Goal: Task Accomplishment & Management: Manage account settings

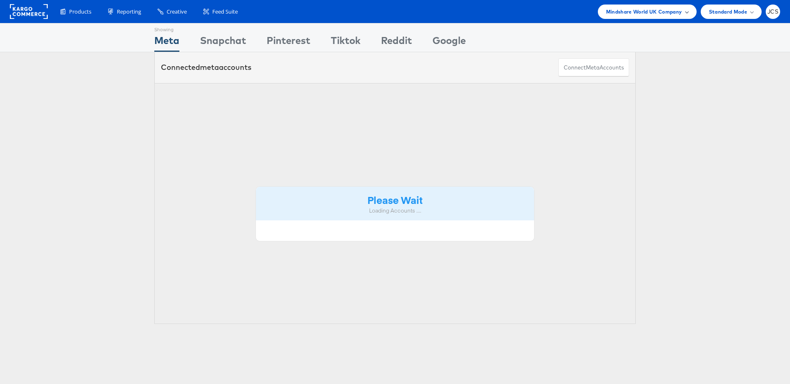
click at [616, 12] on span "Mindshare World UK Company" at bounding box center [644, 11] width 76 height 9
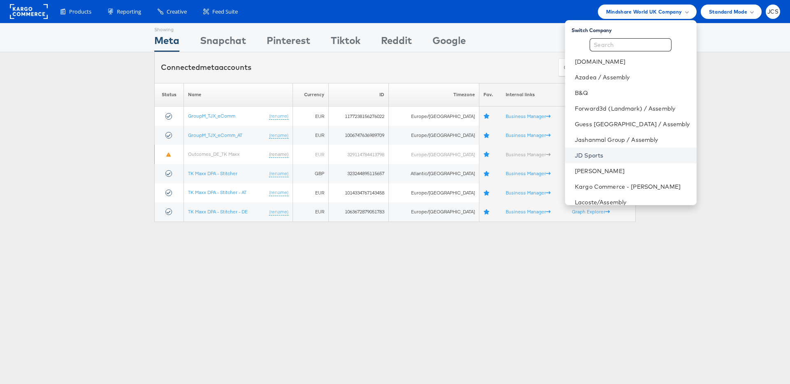
click at [602, 155] on link "JD Sports" at bounding box center [632, 155] width 115 height 8
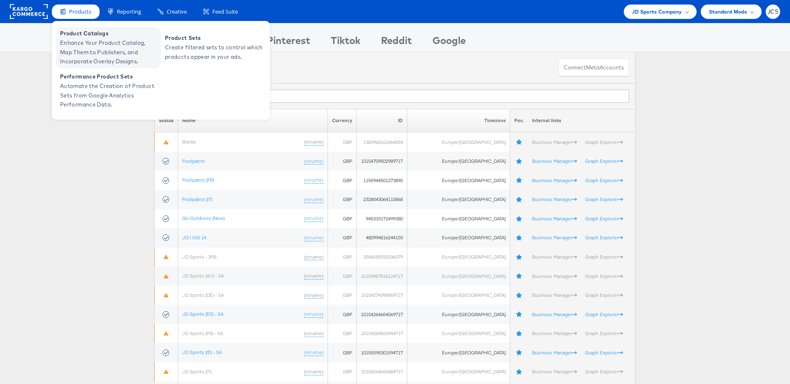
click at [83, 41] on span "Enhance Your Product Catalog, Map Them to Publishers, and Incorporate Overlay D…" at bounding box center [109, 52] width 99 height 28
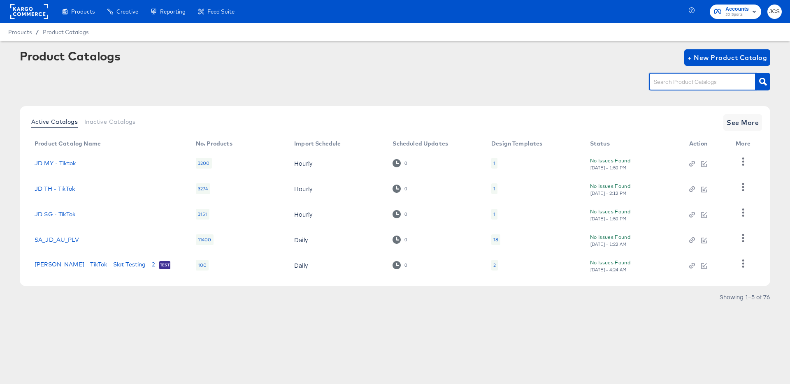
click at [699, 86] on input "text" at bounding box center [696, 81] width 88 height 9
type input "main"
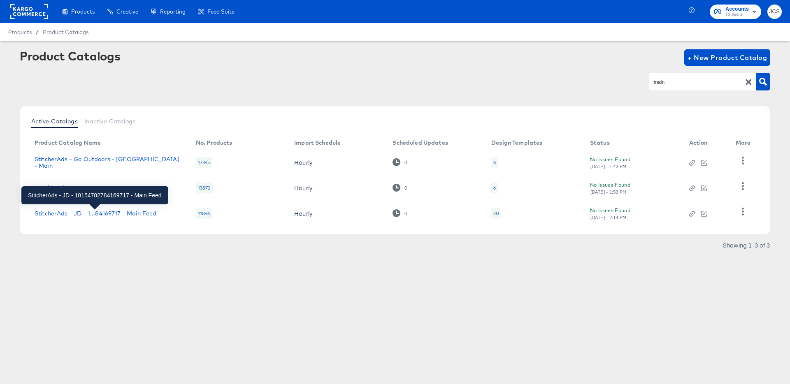
click at [128, 212] on div "StitcherAds - JD - 1...84169717 - Main Feed" at bounding box center [96, 213] width 122 height 7
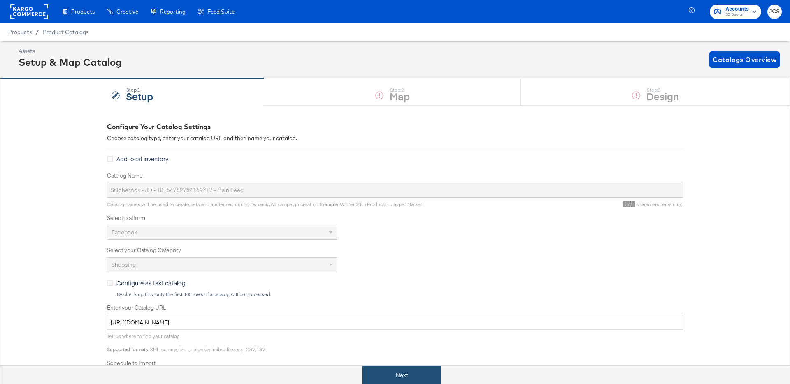
click at [396, 371] on button "Next" at bounding box center [401, 375] width 79 height 19
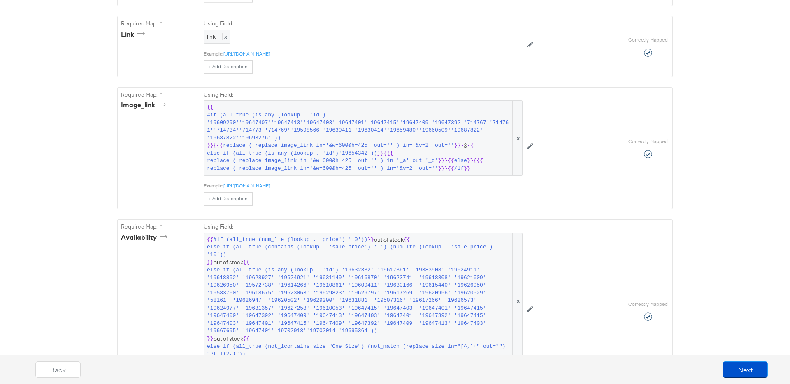
scroll to position [672, 0]
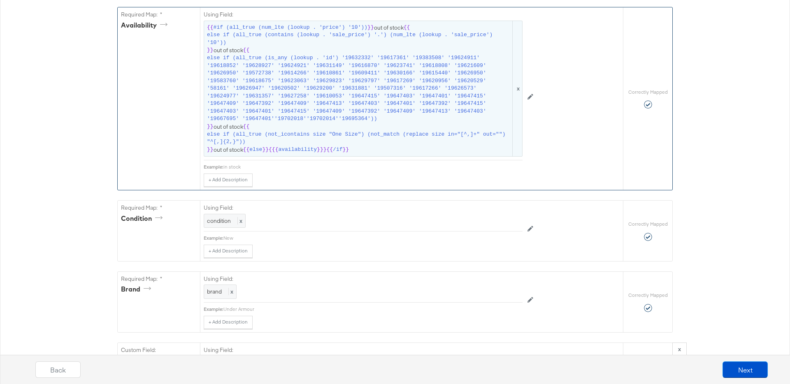
click at [289, 98] on span "else if (all_true (is_any (lookup . 'id') '19632332' '19617361' '19383508' '196…" at bounding box center [359, 88] width 304 height 69
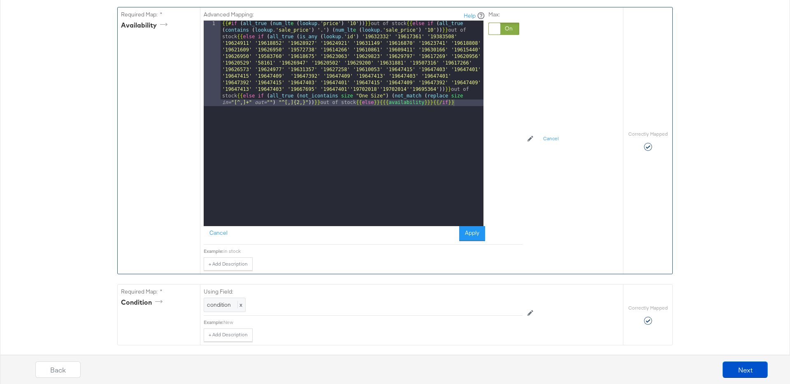
scroll to position [617, 0]
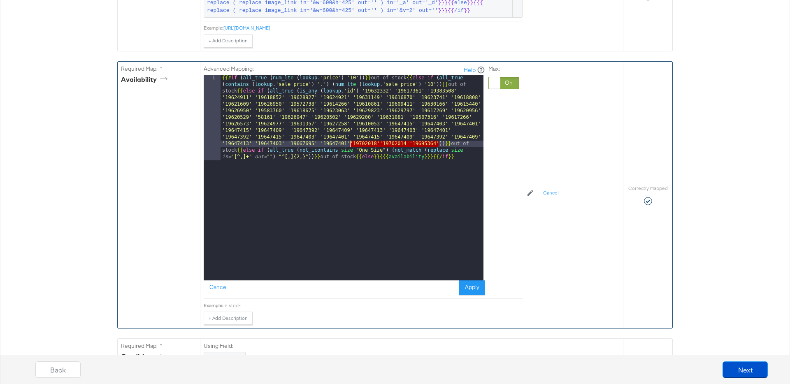
drag, startPoint x: 439, startPoint y: 145, endPoint x: 351, endPoint y: 146, distance: 87.6
click at [351, 146] on div "{{# if ( all_true ( num_lt e ( lookup . 'price' ) '10' )) }} out of stock {{ el…" at bounding box center [352, 263] width 263 height 377
click at [224, 284] on button "Cancel" at bounding box center [219, 288] width 30 height 15
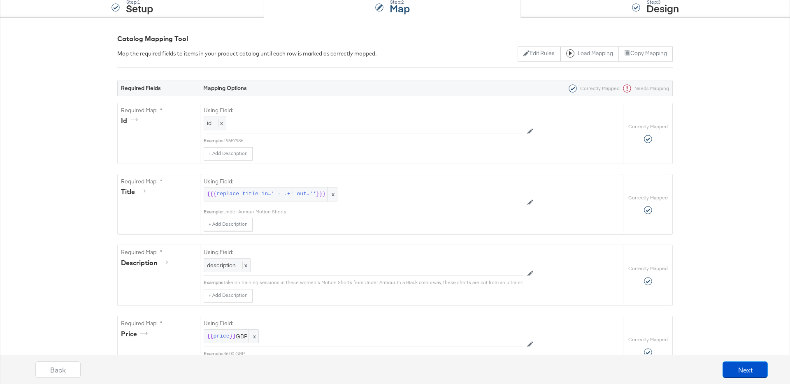
scroll to position [0, 0]
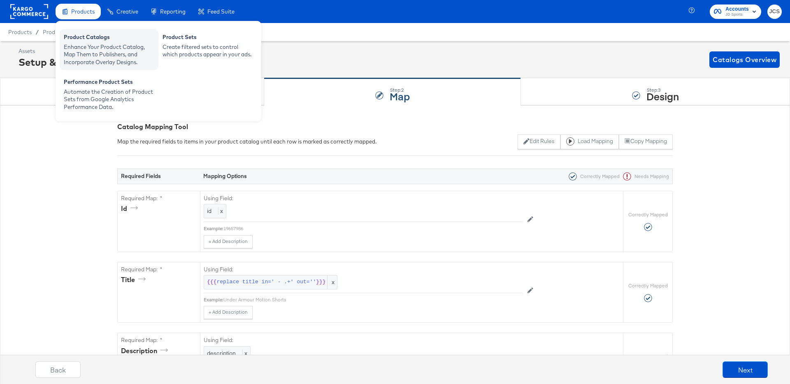
click at [85, 41] on div "Product Catalogs" at bounding box center [109, 38] width 91 height 10
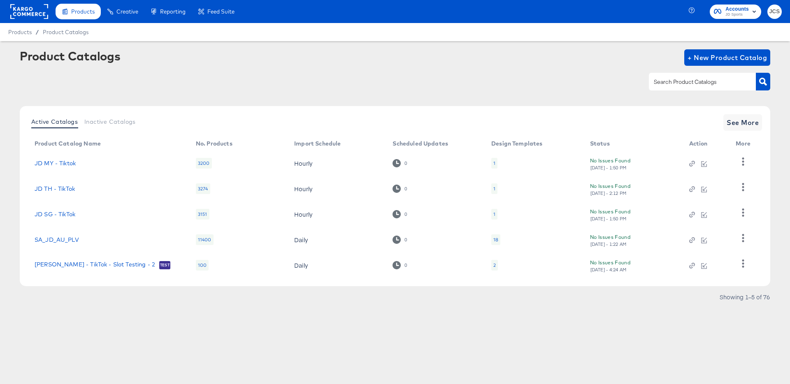
click at [662, 77] on div at bounding box center [702, 81] width 107 height 17
type input "sn"
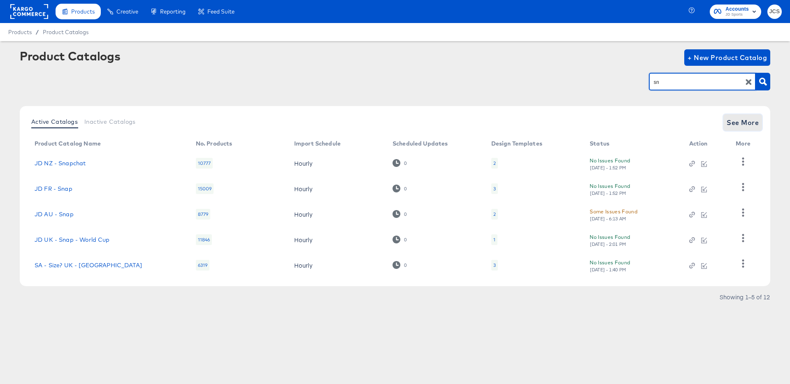
click at [746, 123] on span "See More" at bounding box center [743, 123] width 32 height 12
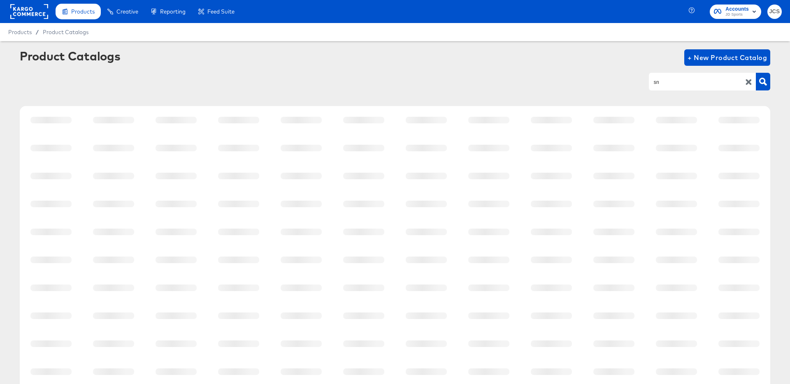
scroll to position [76, 0]
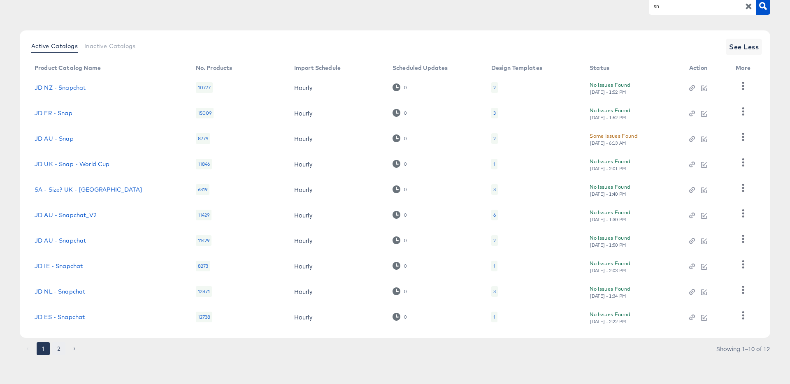
click at [63, 351] on button "2" at bounding box center [58, 348] width 13 height 13
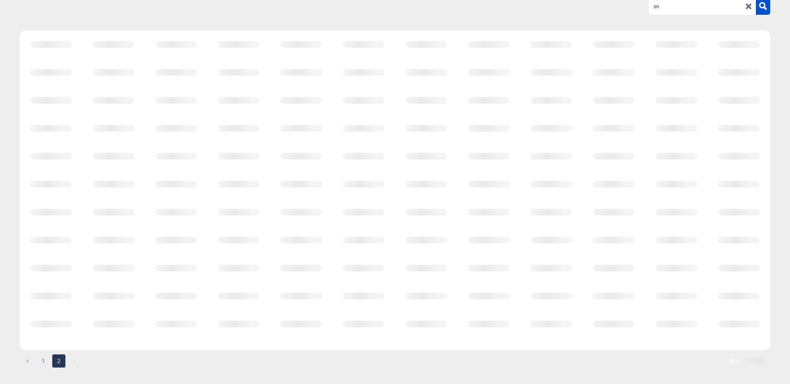
scroll to position [0, 0]
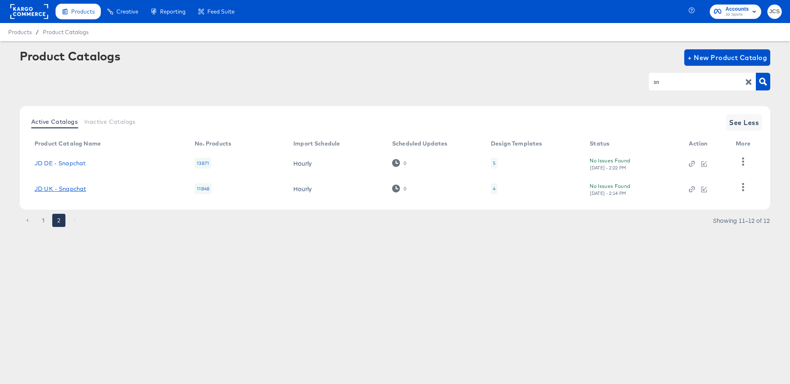
click at [71, 190] on link "JD UK - Snapchat" at bounding box center [60, 189] width 51 height 7
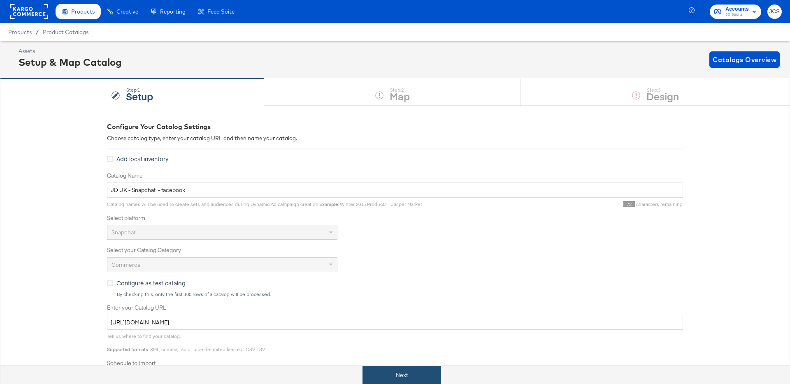
click at [404, 374] on button "Next" at bounding box center [401, 375] width 79 height 19
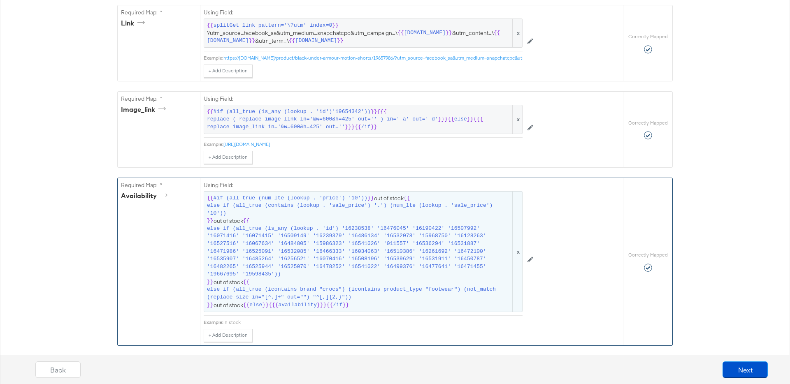
scroll to position [402, 0]
click at [271, 256] on span "else if (all_true (is_any (lookup . 'id') '16238538' '16476045' '16190422' '165…" at bounding box center [359, 249] width 304 height 53
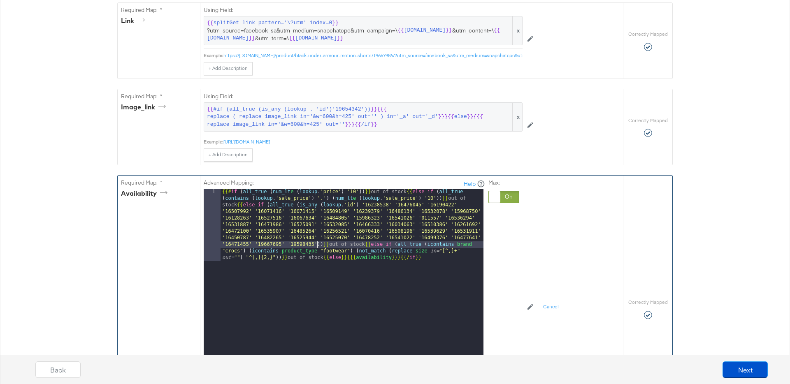
click at [316, 245] on div "{{# if ( all_true ( num_lt e ( lookup . 'price' ) '10' )) }} out of stock {{ el…" at bounding box center [352, 364] width 263 height 351
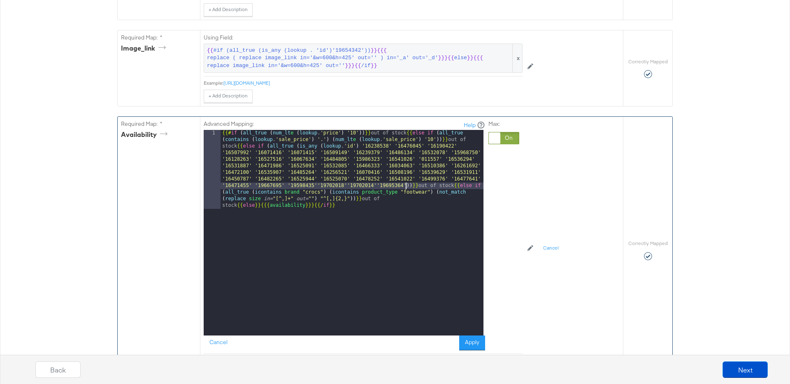
scroll to position [482, 0]
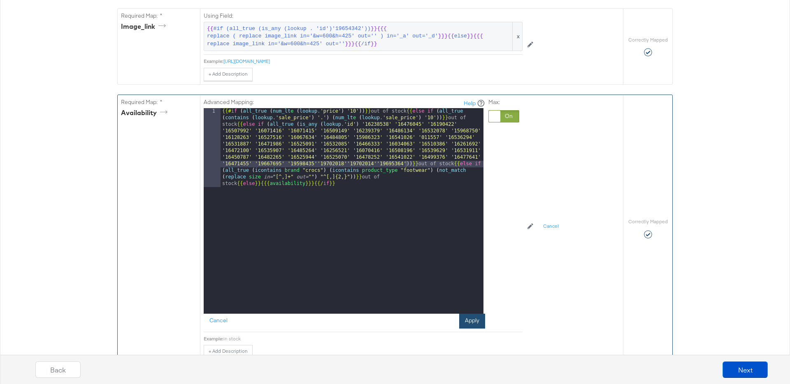
click at [477, 322] on button "Apply" at bounding box center [472, 321] width 26 height 15
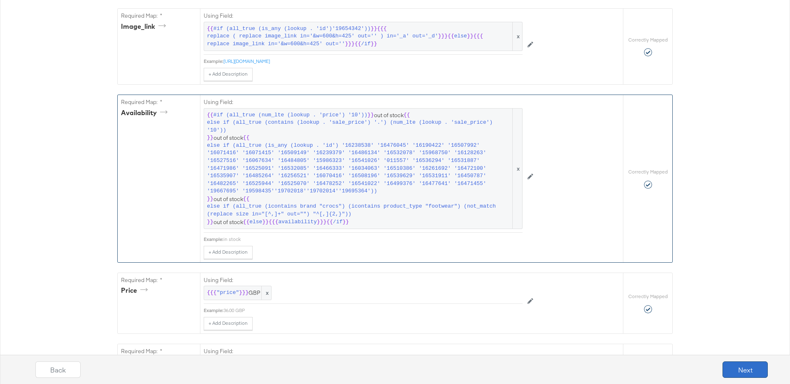
click at [746, 370] on button "Next" at bounding box center [745, 370] width 45 height 16
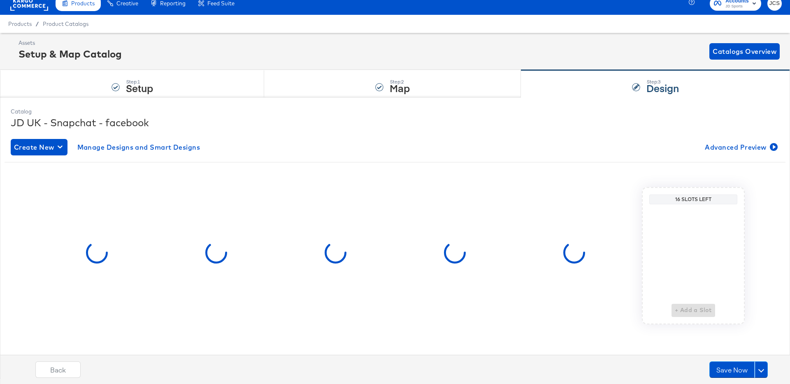
scroll to position [0, 0]
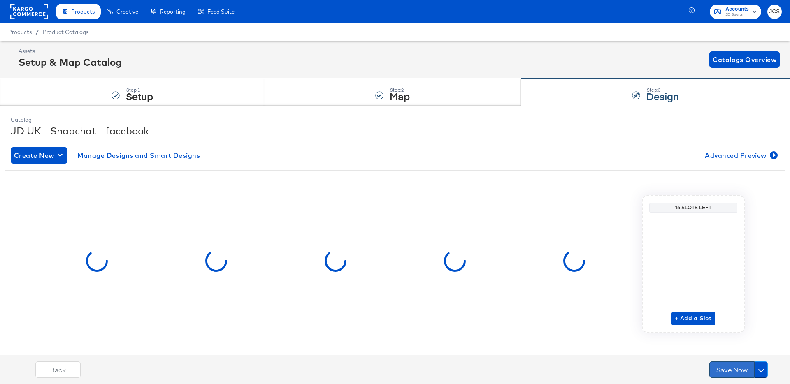
click at [729, 367] on button "Save Now" at bounding box center [731, 370] width 45 height 16
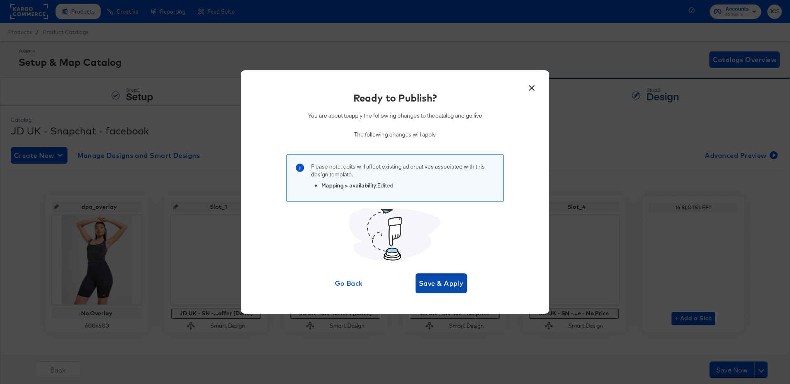
click at [448, 281] on span "Save & Apply" at bounding box center [441, 284] width 45 height 12
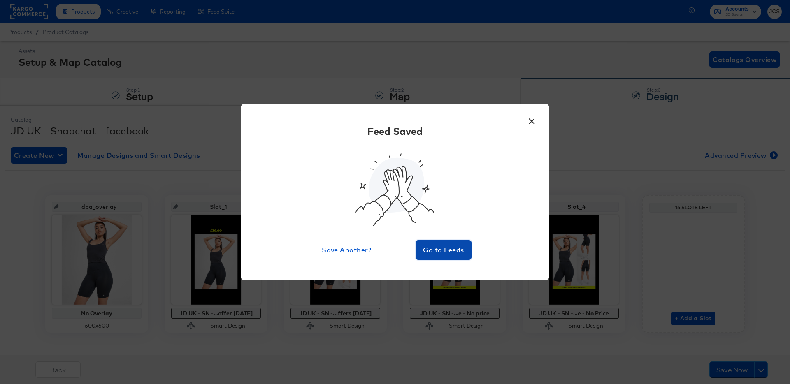
click at [428, 252] on span "Go to Feeds" at bounding box center [443, 250] width 49 height 12
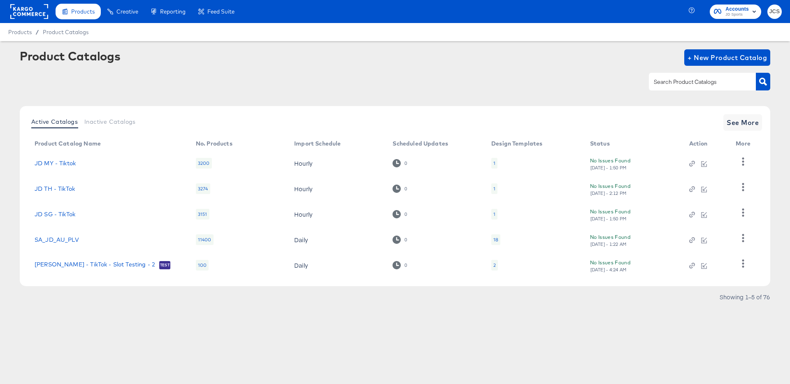
click at [675, 85] on input "text" at bounding box center [696, 81] width 88 height 9
type input "tiktok"
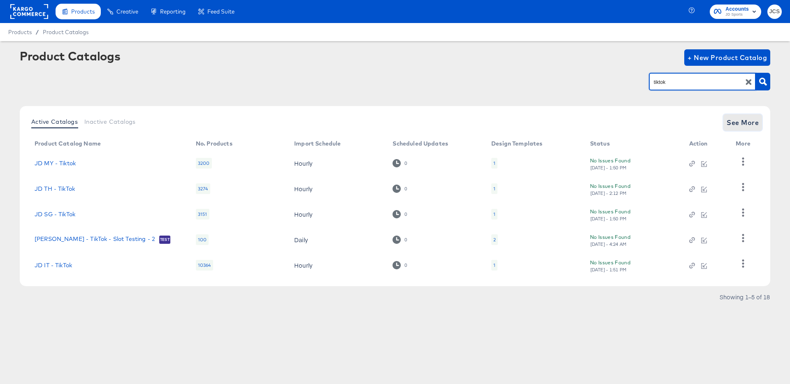
click at [743, 127] on span "See More" at bounding box center [743, 123] width 32 height 12
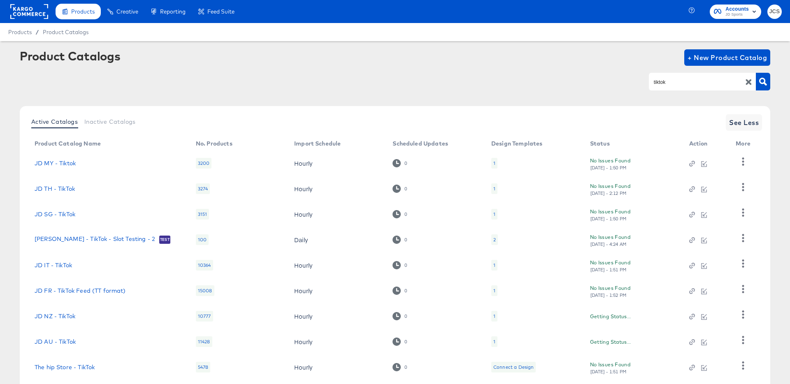
scroll to position [76, 0]
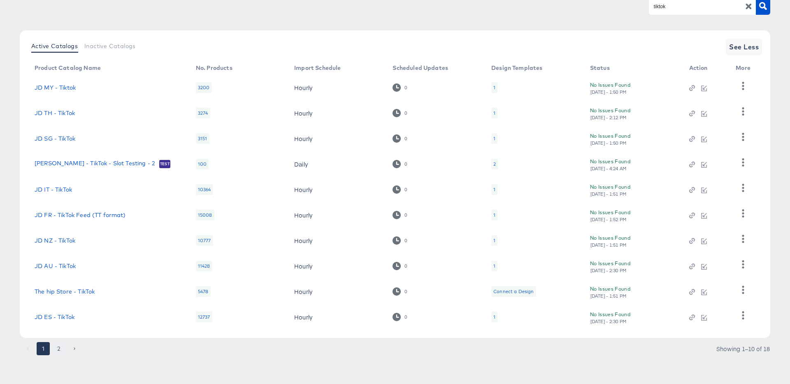
click at [60, 353] on button "2" at bounding box center [58, 348] width 13 height 13
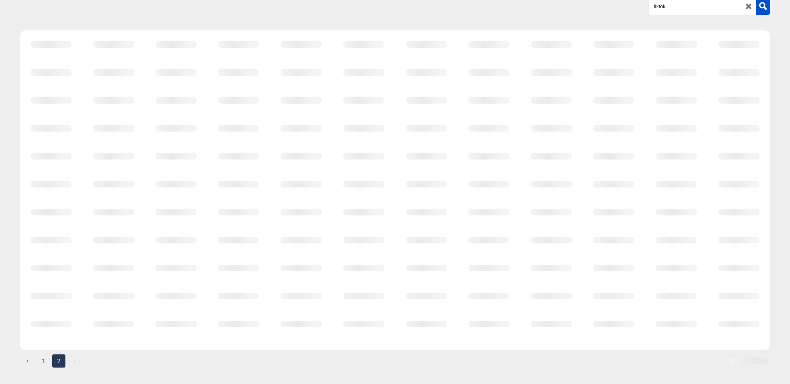
scroll to position [25, 0]
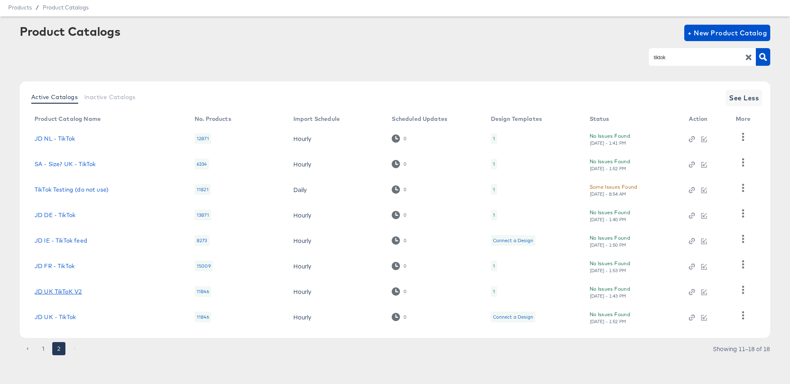
click at [73, 293] on link "JD UK TikToK V2" at bounding box center [58, 291] width 47 height 7
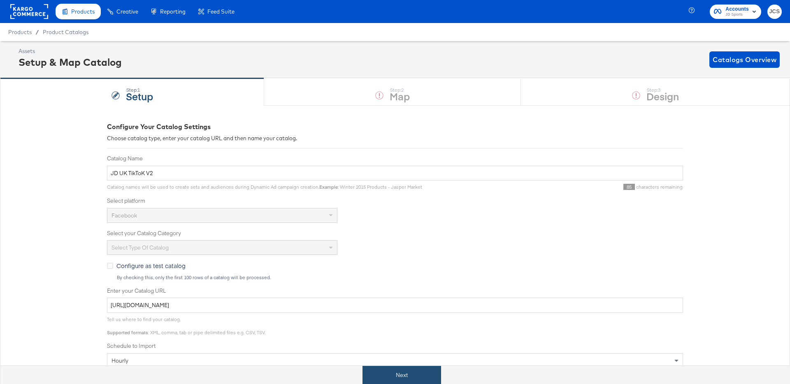
click at [379, 369] on button "Next" at bounding box center [401, 375] width 79 height 19
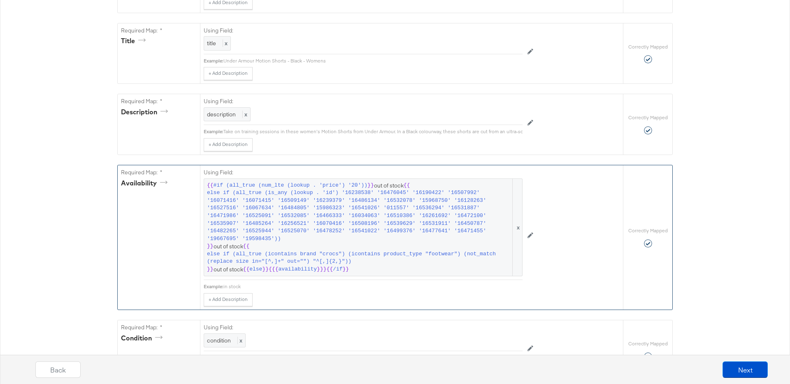
scroll to position [242, 0]
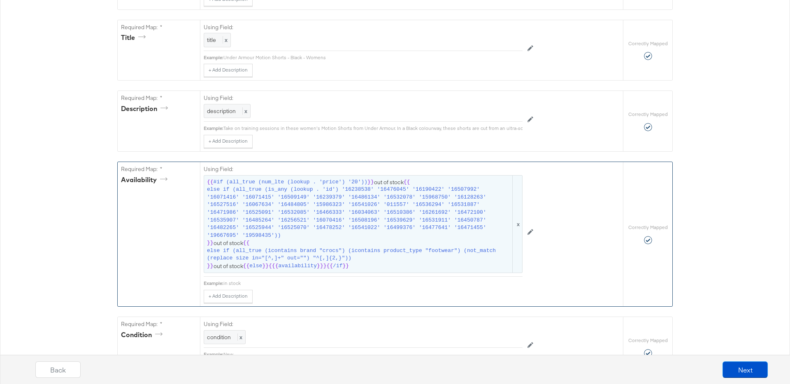
click at [271, 260] on span "else if (all_true (icontains brand "crocs") (icontains product_type "footwear")…" at bounding box center [359, 254] width 304 height 15
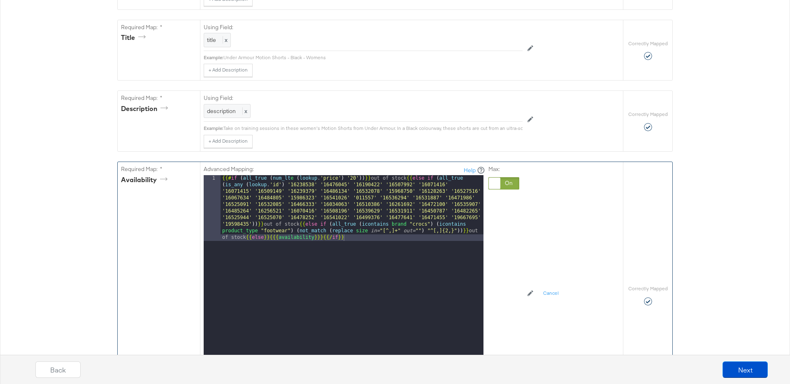
click at [252, 222] on div "{{# if ( all_true ( num_lt e ( lookup . 'price' ) '20' )) }} out of stock {{ el…" at bounding box center [352, 343] width 263 height 337
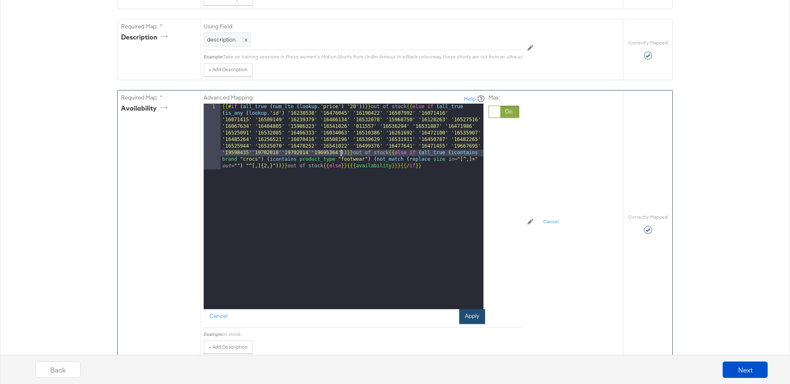
scroll to position [316, 0]
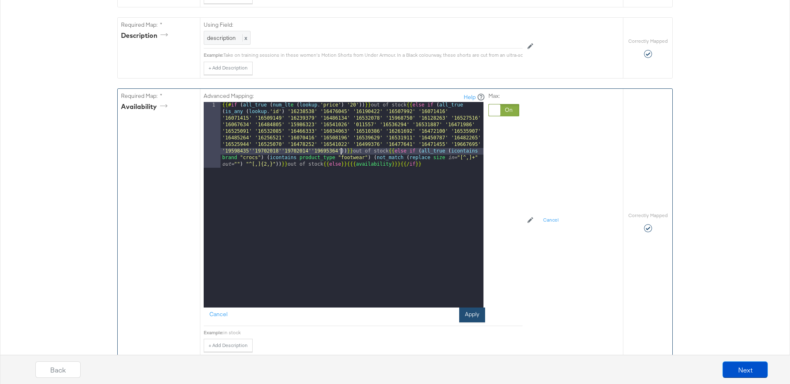
click at [476, 320] on button "Apply" at bounding box center [472, 315] width 26 height 15
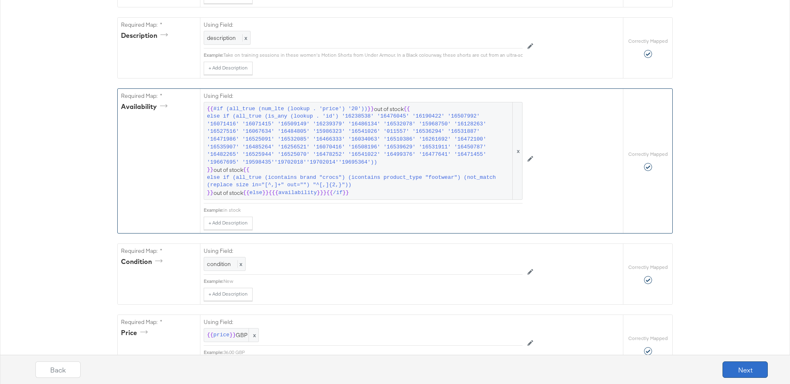
click at [736, 365] on button "Next" at bounding box center [745, 370] width 45 height 16
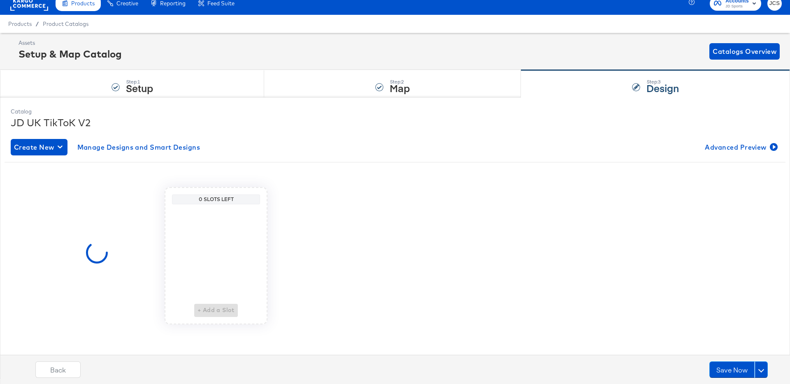
scroll to position [0, 0]
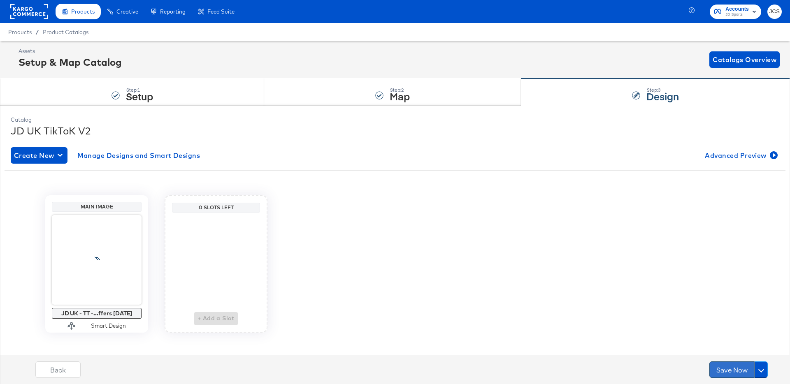
click at [723, 369] on button "Save Now" at bounding box center [731, 370] width 45 height 16
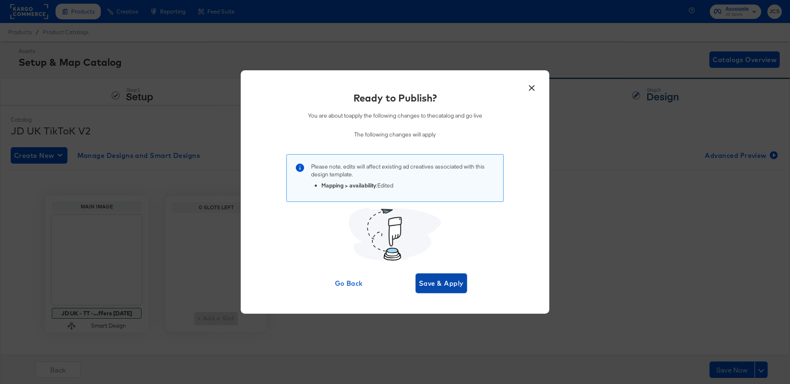
click at [439, 286] on span "Save & Apply" at bounding box center [441, 284] width 45 height 12
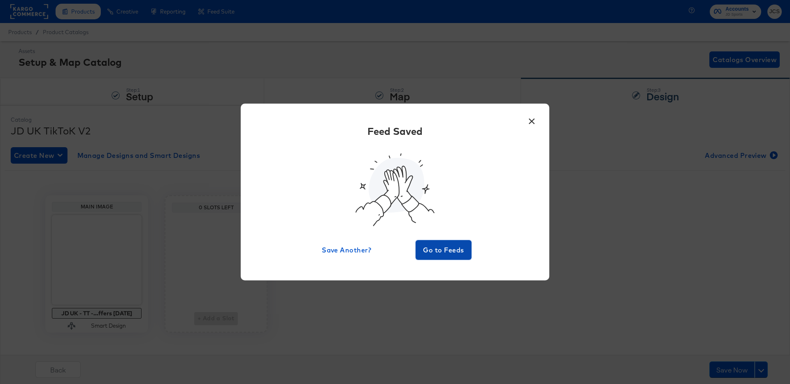
click at [445, 246] on span "Go to Feeds" at bounding box center [443, 250] width 49 height 12
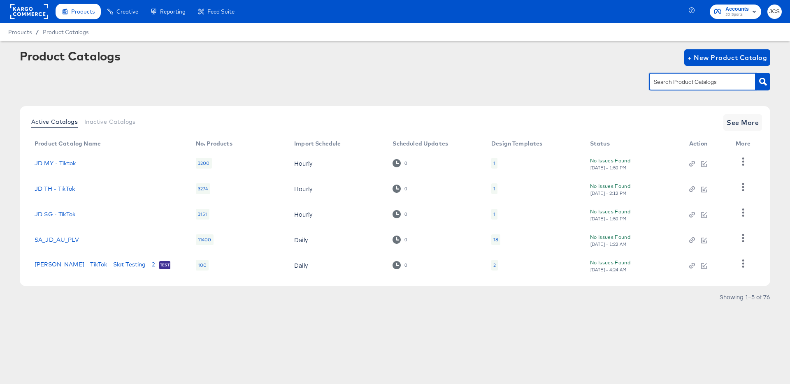
click at [691, 79] on input "text" at bounding box center [696, 81] width 88 height 9
type input "sn"
click at [750, 119] on span "See More" at bounding box center [743, 123] width 32 height 12
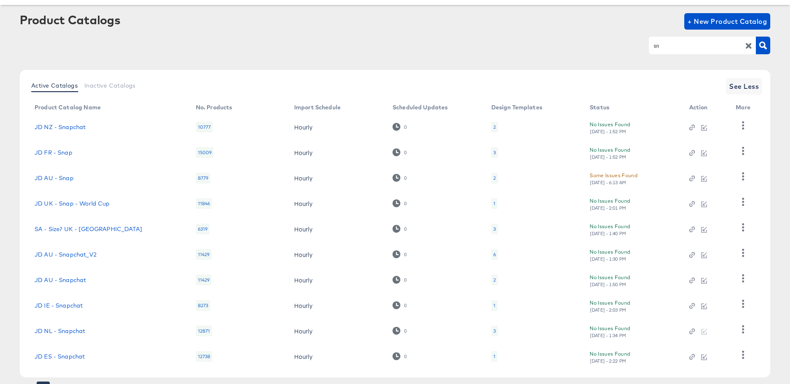
scroll to position [76, 0]
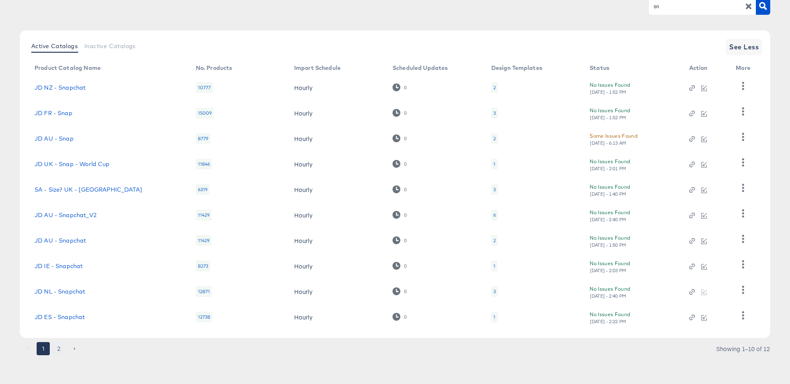
click at [62, 350] on button "2" at bounding box center [58, 348] width 13 height 13
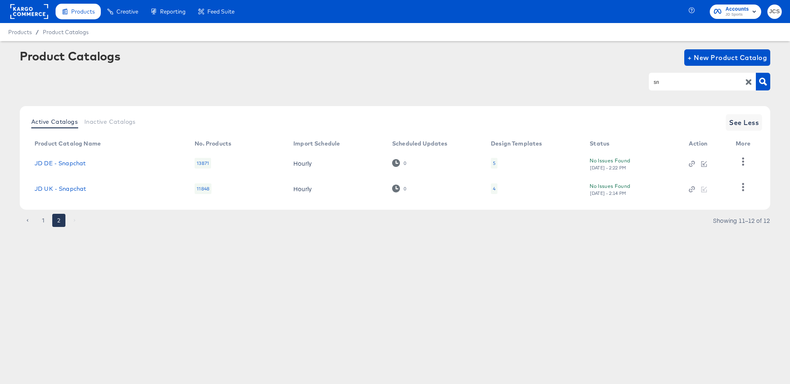
scroll to position [0, 0]
click at [41, 220] on button "1" at bounding box center [43, 220] width 13 height 13
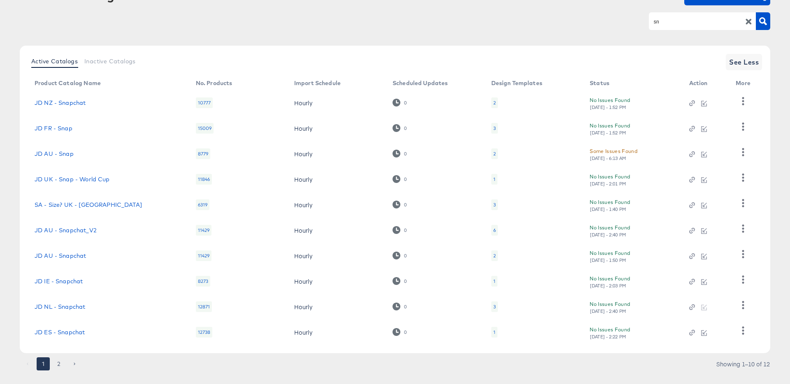
scroll to position [76, 0]
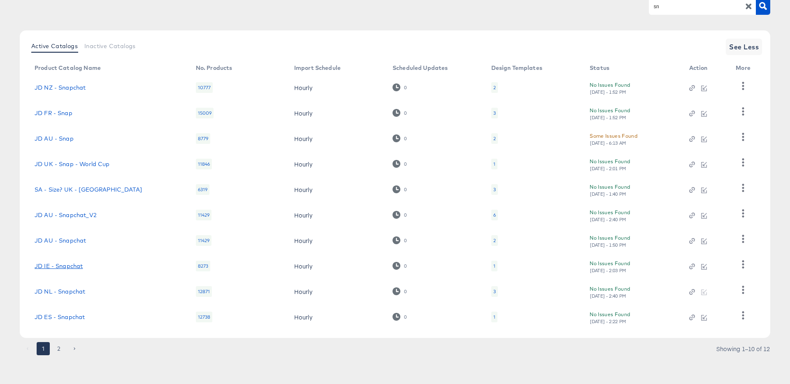
click at [63, 265] on link "JD IE - Snapchat" at bounding box center [59, 266] width 48 height 7
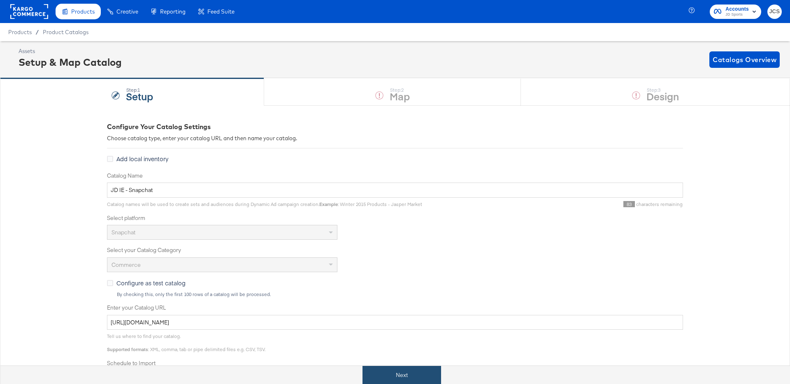
click at [420, 375] on button "Next" at bounding box center [401, 375] width 79 height 19
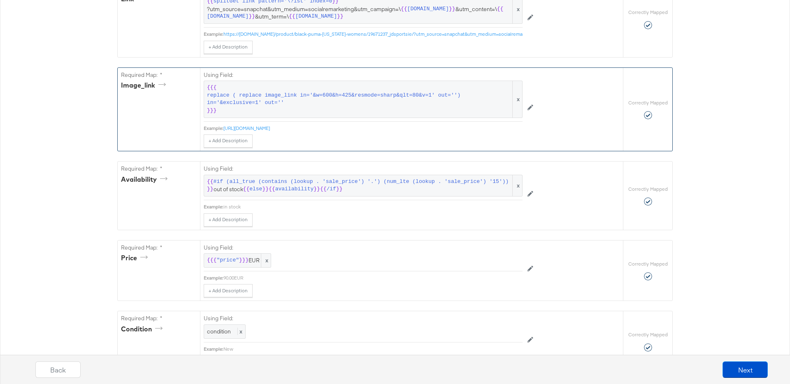
scroll to position [491, 0]
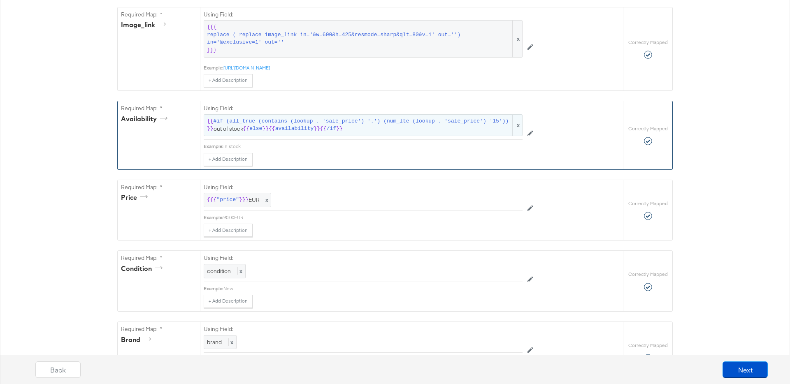
click at [289, 121] on span "#if (all_true (contains (lookup . 'sale_price') '.') (num_lte (lookup . 'sale_p…" at bounding box center [361, 122] width 295 height 8
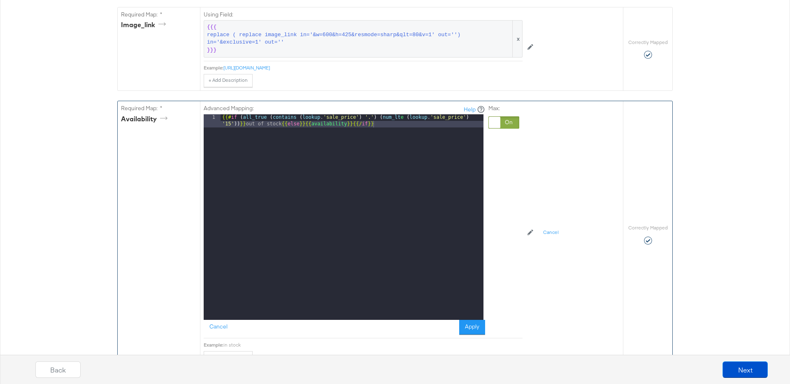
click at [404, 125] on div "{{# if ( all_true ( contains ( lookup . 'sale_price' ) '.' ) ( num_lt e ( looku…" at bounding box center [352, 230] width 263 height 232
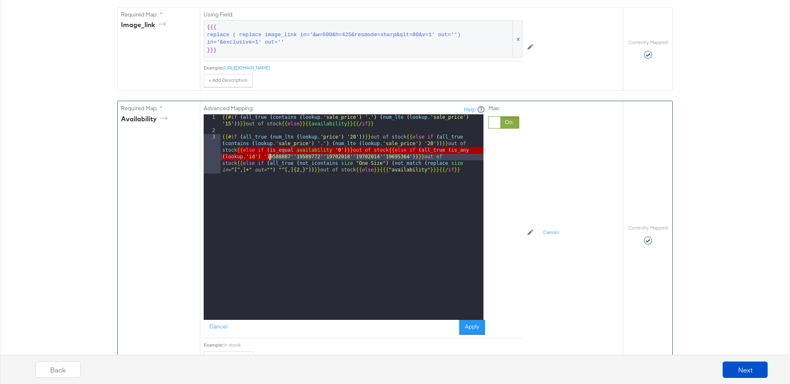
drag, startPoint x: 237, startPoint y: 151, endPoint x: 269, endPoint y: 154, distance: 32.3
click at [269, 154] on div "{{# if ( all_true ( contains ( lookup . 'sale_price' ) '.' ) ( num_lt e ( looku…" at bounding box center [352, 243] width 263 height 258
click at [417, 150] on div "{{# if ( all_true ( contains ( lookup . 'sale_price' ) '.' ) ( num_lt e ( looku…" at bounding box center [352, 243] width 263 height 258
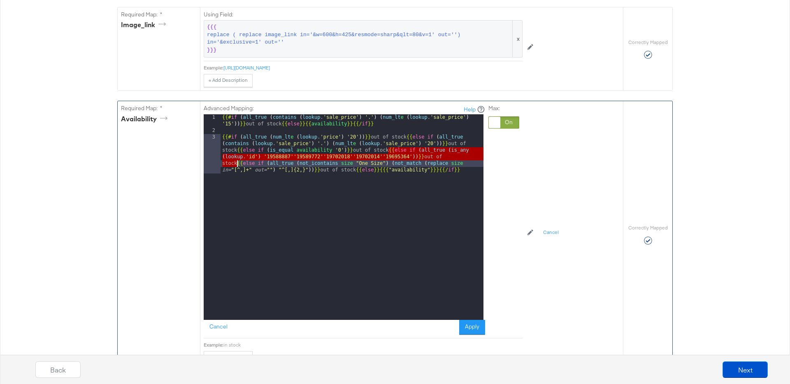
drag, startPoint x: 388, startPoint y: 150, endPoint x: 237, endPoint y: 162, distance: 151.9
click at [237, 162] on div "{{# if ( all_true ( contains ( lookup . 'sale_price' ) '.' ) ( num_lt e ( looku…" at bounding box center [352, 243] width 263 height 258
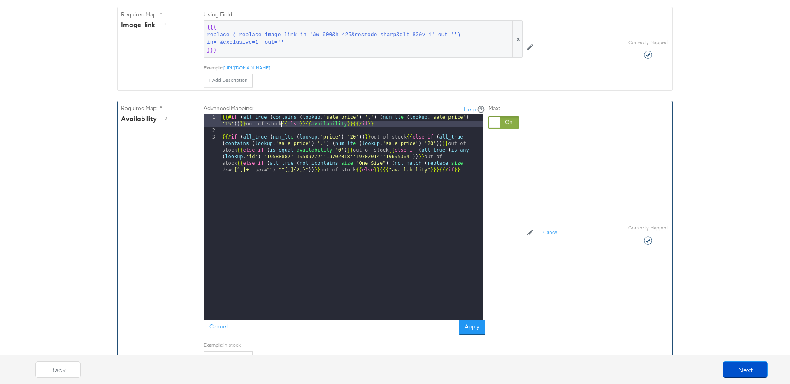
click at [281, 121] on div "{{# if ( all_true ( contains ( lookup . 'sale_price' ) '.' ) ( num_lt e ( looku…" at bounding box center [352, 243] width 263 height 258
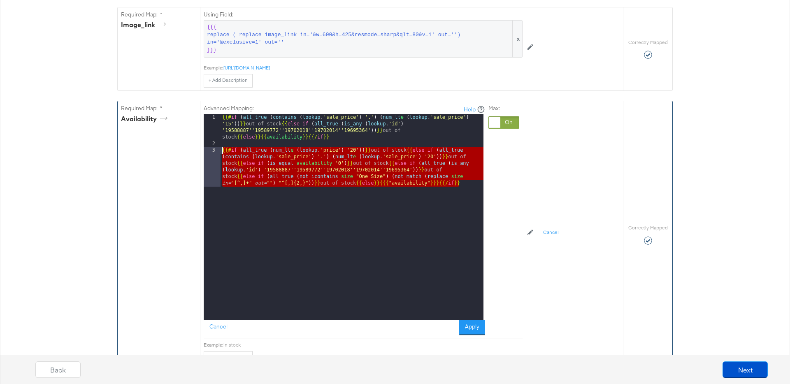
drag, startPoint x: 457, startPoint y: 184, endPoint x: 209, endPoint y: 151, distance: 250.3
click at [209, 151] on div "1 2 3 {{# if ( all_true ( contains ( lookup . 'sale_price' ) '.' ) ( num_lt e (…" at bounding box center [344, 217] width 280 height 206
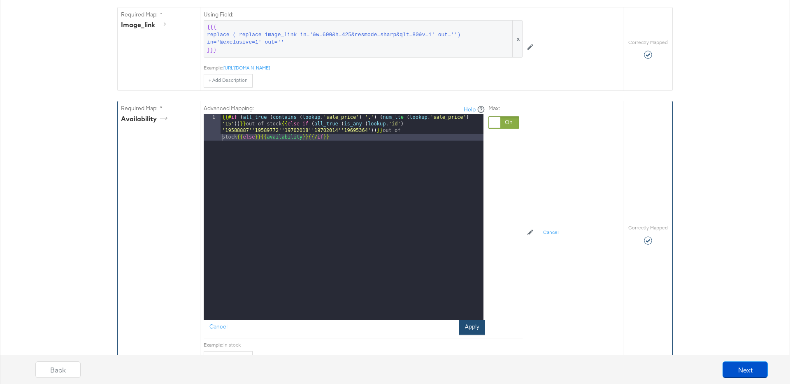
click at [468, 326] on button "Apply" at bounding box center [472, 327] width 26 height 15
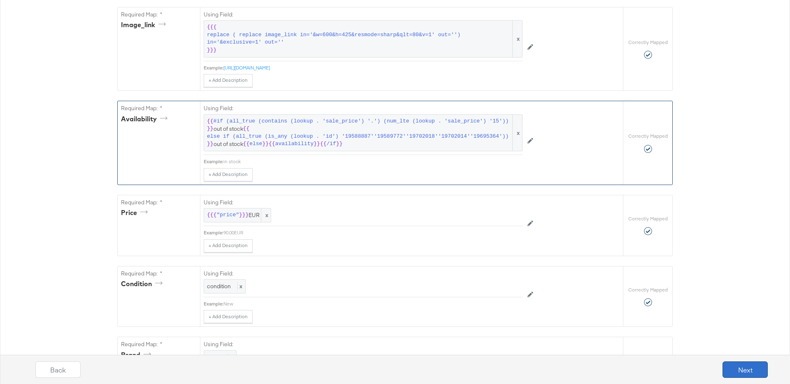
click at [732, 370] on button "Next" at bounding box center [745, 370] width 45 height 16
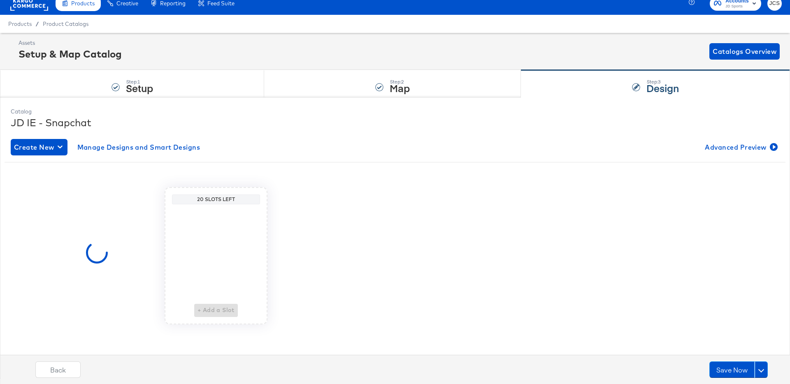
scroll to position [0, 0]
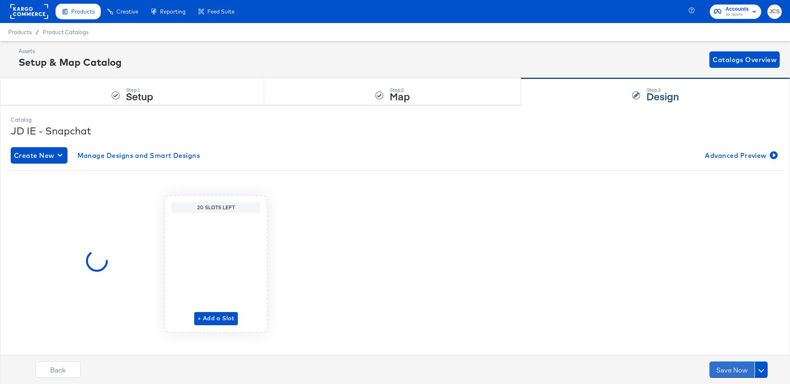
click at [732, 370] on button "Save Now" at bounding box center [731, 370] width 45 height 16
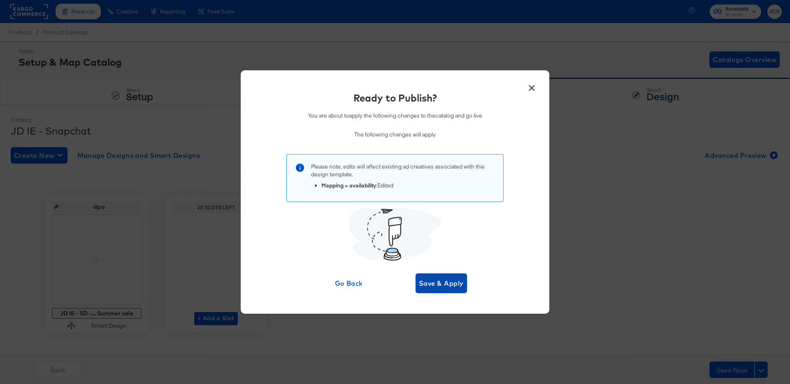
click at [456, 285] on span "Save & Apply" at bounding box center [441, 284] width 45 height 12
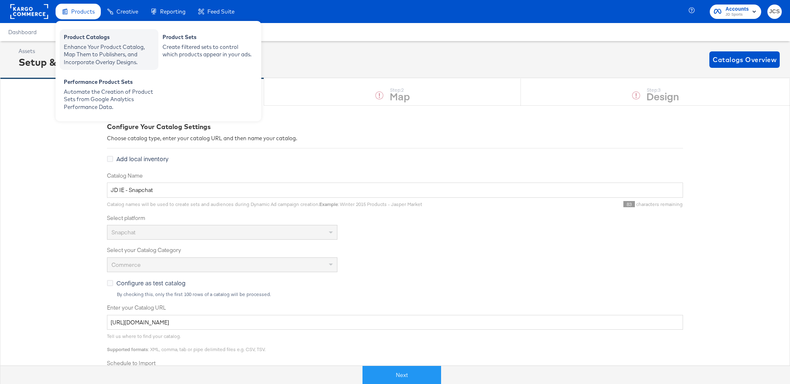
click at [78, 46] on div "Enhance Your Product Catalog, Map Them to Publishers, and Incorporate Overlay D…" at bounding box center [109, 54] width 91 height 23
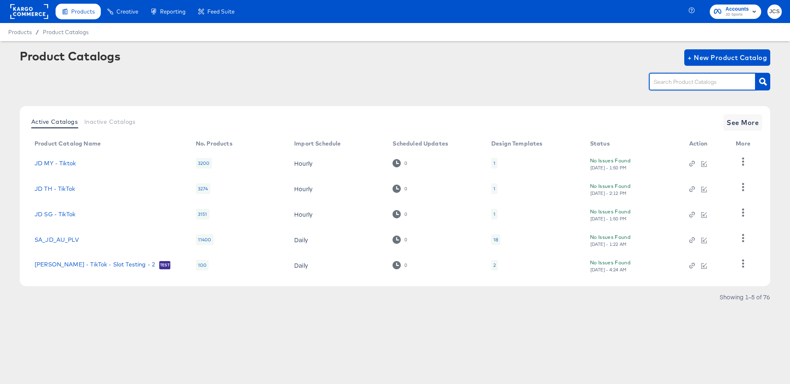
click at [665, 85] on input "text" at bounding box center [696, 81] width 88 height 9
type input "ie"
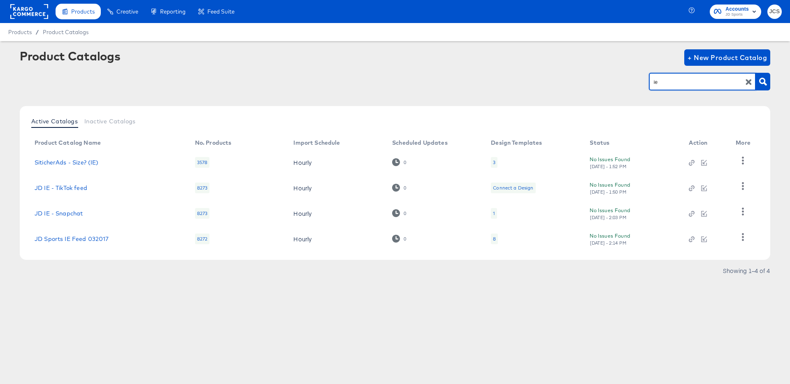
click at [86, 242] on td "JD Sports IE Feed 032017" at bounding box center [108, 239] width 160 height 26
click at [91, 239] on link "JD Sports IE Feed 032017" at bounding box center [72, 239] width 74 height 7
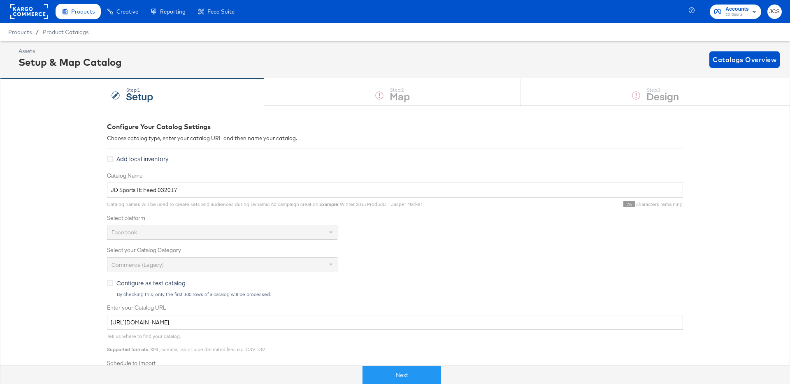
click at [391, 373] on button "Next" at bounding box center [401, 375] width 79 height 19
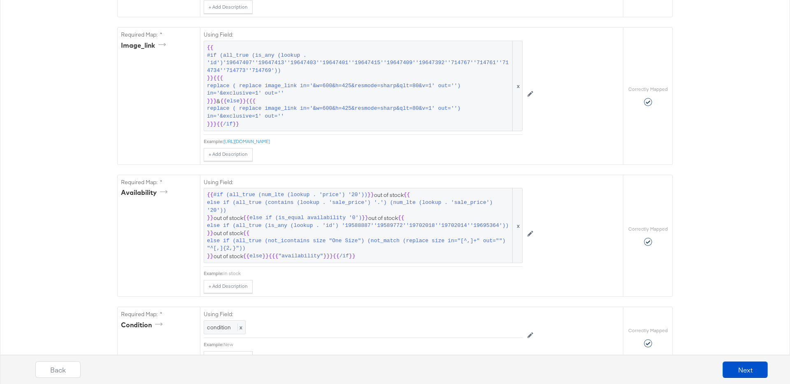
scroll to position [546, 0]
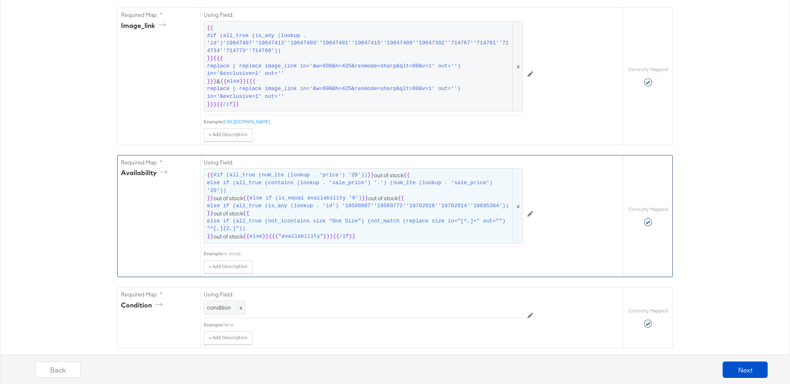
click at [305, 216] on span "{{ #if (all_true (num_lte (lookup . 'price') '20')) }} out of stock {{ else if …" at bounding box center [363, 206] width 312 height 69
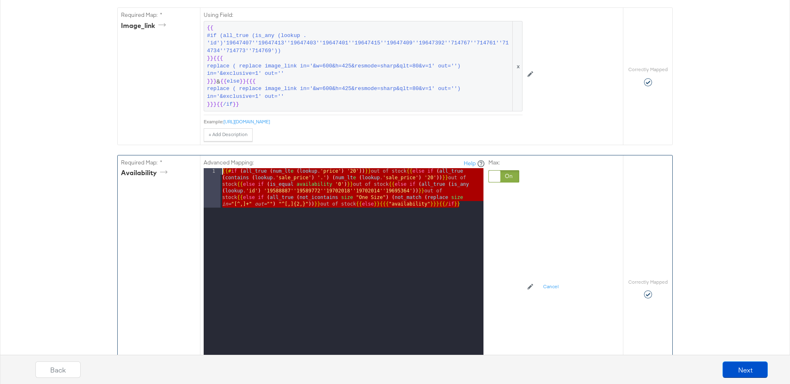
drag, startPoint x: 444, startPoint y: 206, endPoint x: 208, endPoint y: 168, distance: 239.5
click at [208, 168] on div "1 {{# if ( all_true ( num_lt e ( lookup . 'price' ) '20' )) }} out of stock {{ …" at bounding box center [344, 271] width 280 height 206
